Goal: Information Seeking & Learning: Learn about a topic

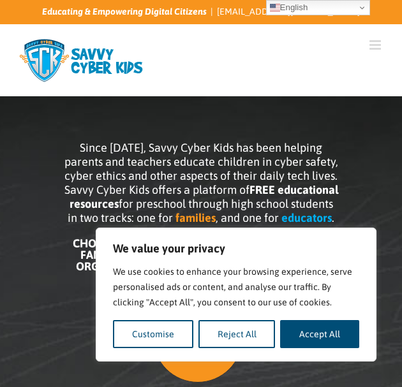
click at [323, 325] on button "Accept All" at bounding box center [319, 334] width 79 height 28
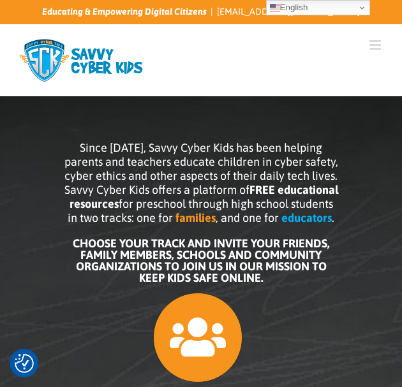
scroll to position [64, 0]
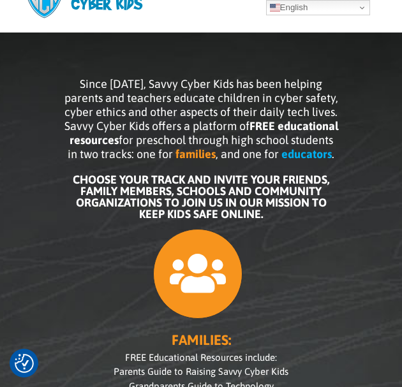
checkbox input "true"
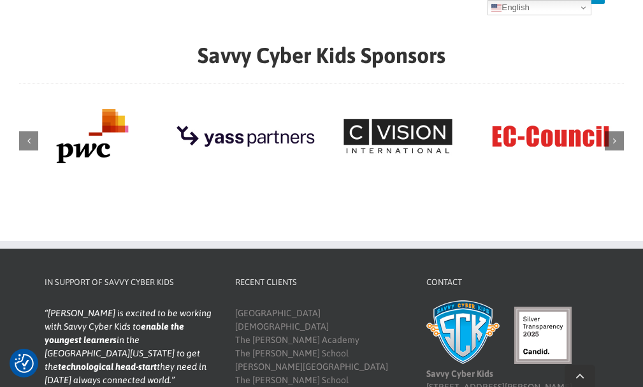
scroll to position [1611, 0]
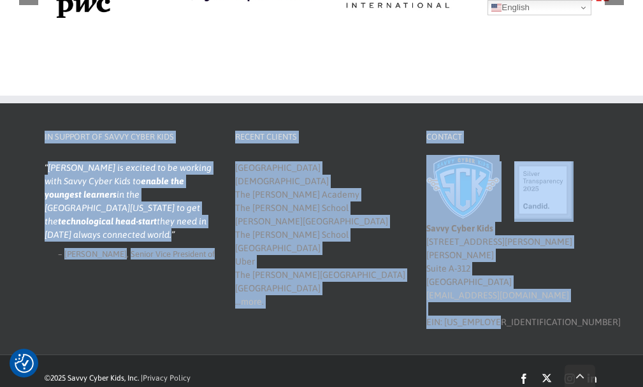
drag, startPoint x: 0, startPoint y: 111, endPoint x: 604, endPoint y: 314, distance: 637.4
click at [600, 319] on footer "In Support of Savvy Cyber Kids NCSA applauds Savvy Cyber Kids. Their effort to …" at bounding box center [321, 225] width 643 height 259
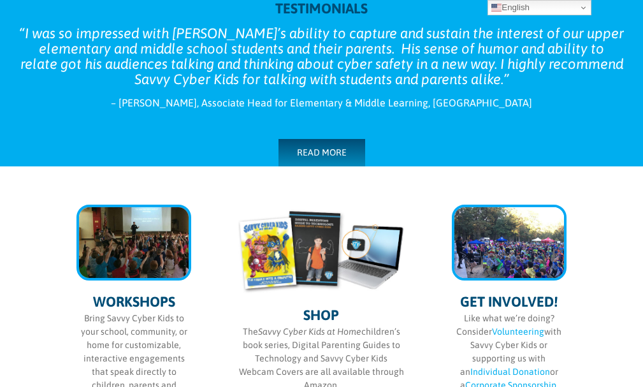
scroll to position [217, 0]
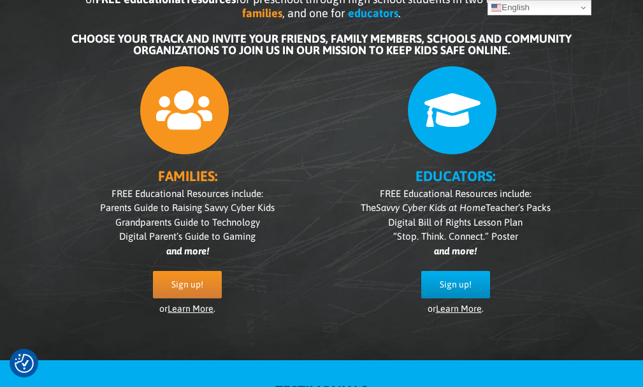
click at [7, 212] on div "Since 2007, Savvy Cyber Kids has been helping parents and teachers educate chil…" at bounding box center [321, 131] width 643 height 460
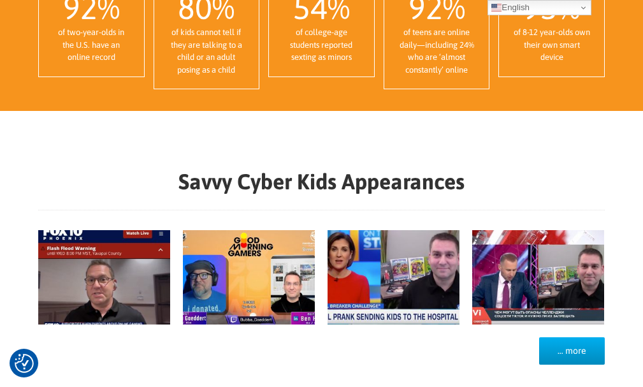
scroll to position [1110, 0]
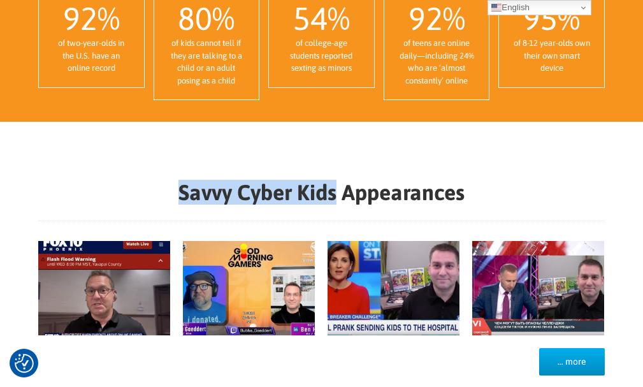
copy strong "Savvy Cyber Kids"
